Goal: Transaction & Acquisition: Purchase product/service

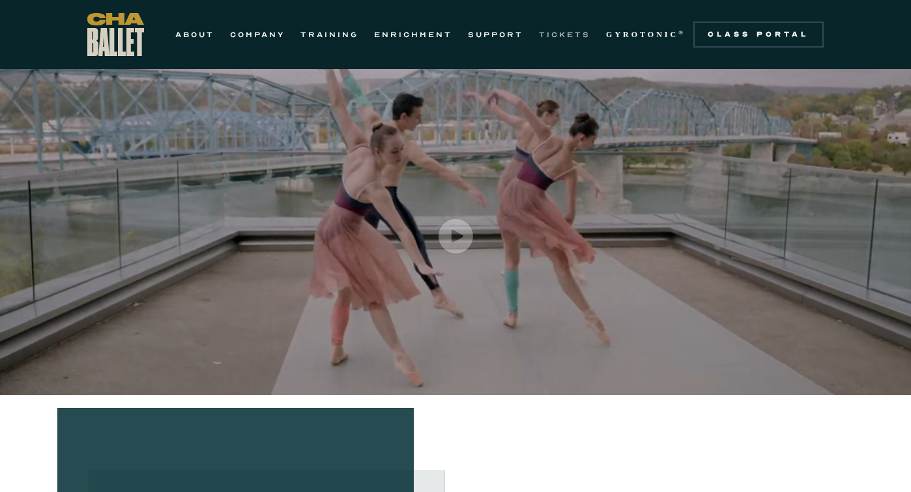
click at [565, 35] on link "TICKETS" at bounding box center [564, 35] width 51 height 16
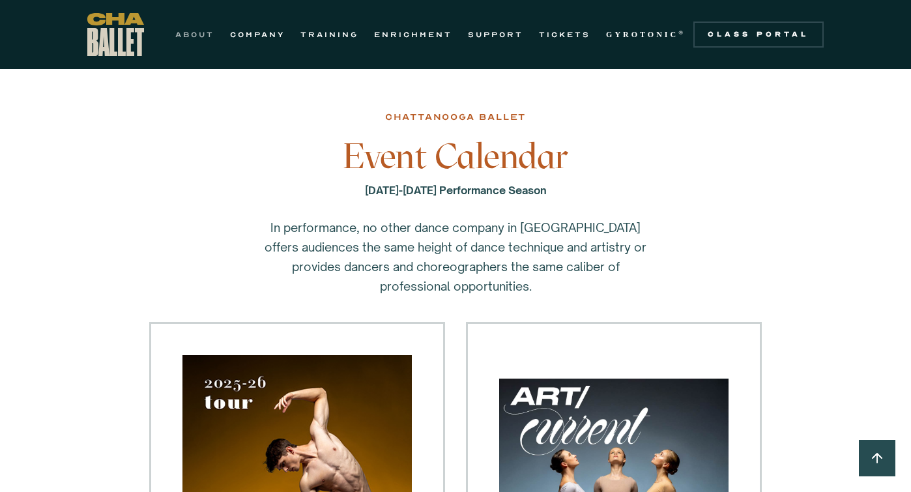
click at [199, 32] on link "ABOUT" at bounding box center [194, 35] width 39 height 16
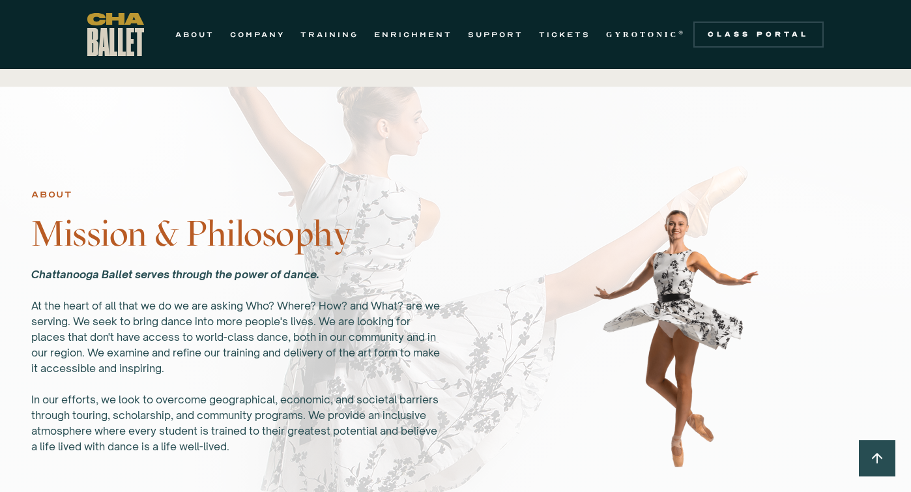
scroll to position [738, 0]
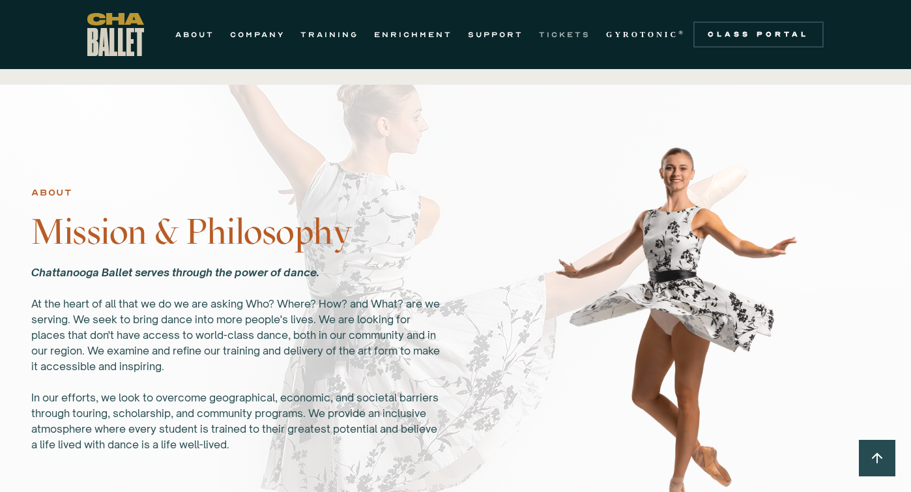
click at [560, 40] on link "TICKETS" at bounding box center [564, 35] width 51 height 16
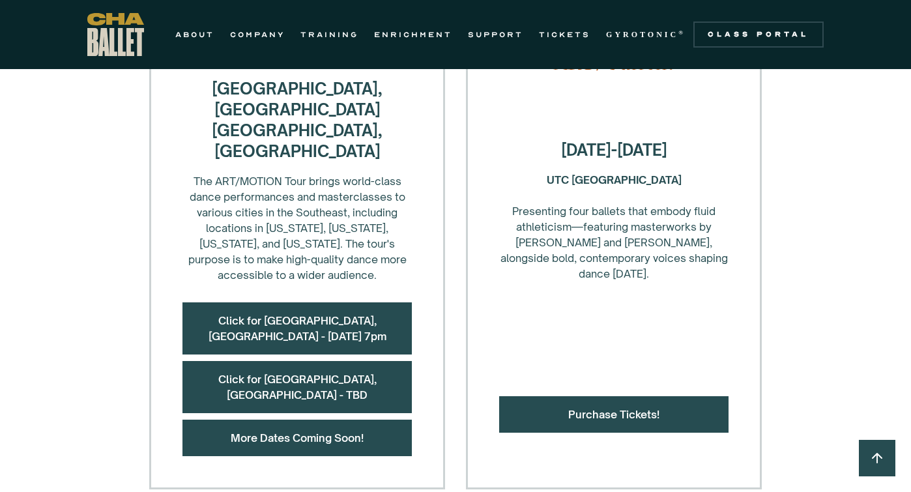
scroll to position [632, 0]
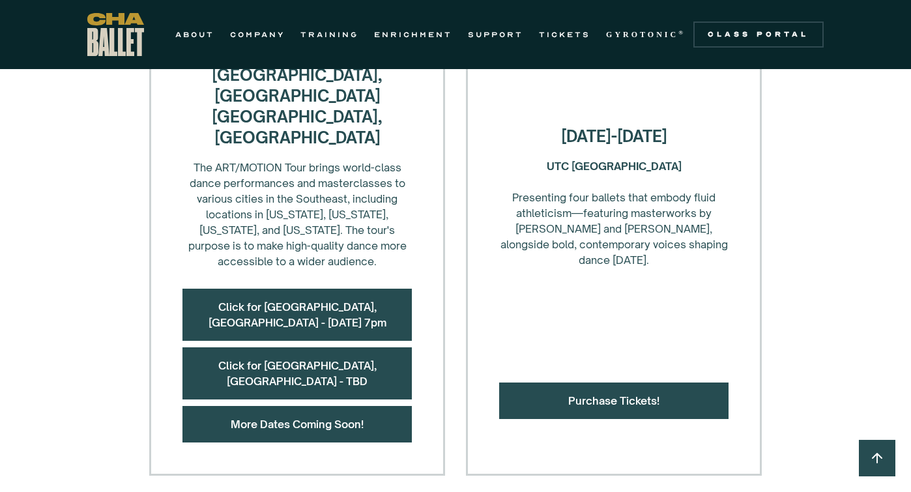
click at [614, 382] on div "Purchase Tickets!" at bounding box center [613, 400] width 229 height 36
click at [614, 394] on link "Purchase Tickets!" at bounding box center [613, 400] width 91 height 13
